Goal: Ask a question: Seek information or help from site administrators or community

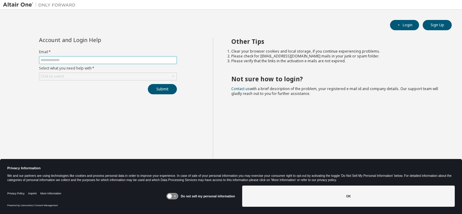
click at [64, 60] on input "text" at bounding box center [108, 60] width 135 height 5
click at [176, 200] on div "Do not sell my personal information" at bounding box center [200, 196] width 69 height 21
click at [176, 196] on icon at bounding box center [175, 196] width 2 height 2
click at [175, 192] on div "Do not sell my personal information" at bounding box center [200, 196] width 69 height 21
click at [175, 195] on icon at bounding box center [175, 196] width 5 height 5
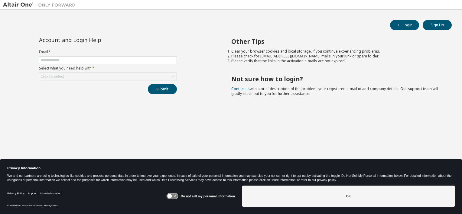
click at [175, 196] on icon at bounding box center [172, 197] width 11 height 6
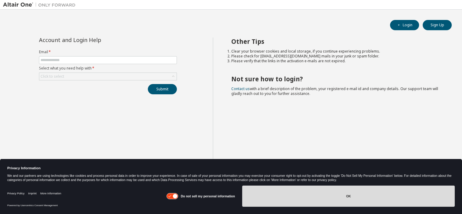
click at [292, 195] on button "OK" at bounding box center [348, 196] width 213 height 21
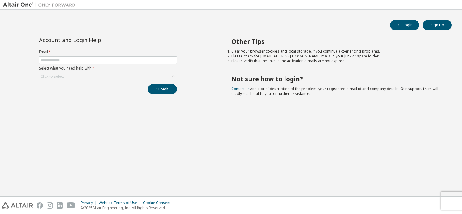
click at [148, 74] on div "Click to select" at bounding box center [107, 76] width 137 height 7
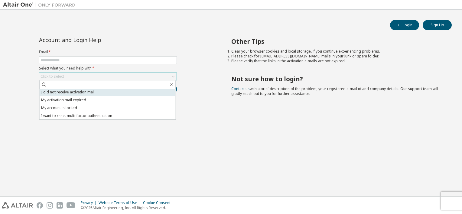
scroll to position [17, 0]
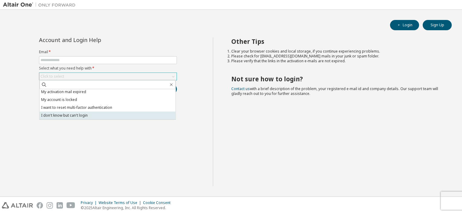
click at [101, 114] on li "I don't know but can't login" at bounding box center [108, 116] width 136 height 8
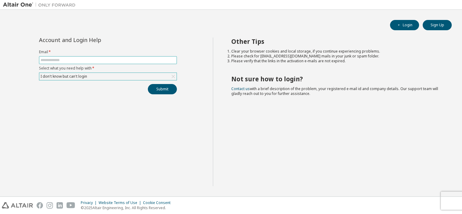
click at [89, 62] on input "text" at bounding box center [108, 60] width 135 height 5
type input "**********"
click at [161, 90] on button "Submit" at bounding box center [162, 89] width 29 height 10
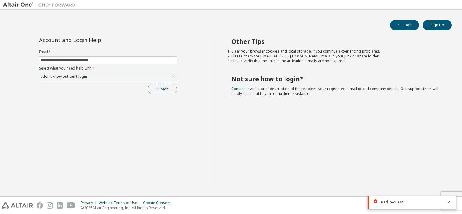
click at [160, 90] on button "Submit" at bounding box center [162, 89] width 29 height 10
click at [160, 90] on div "Submit" at bounding box center [108, 89] width 138 height 10
